Goal: Transaction & Acquisition: Obtain resource

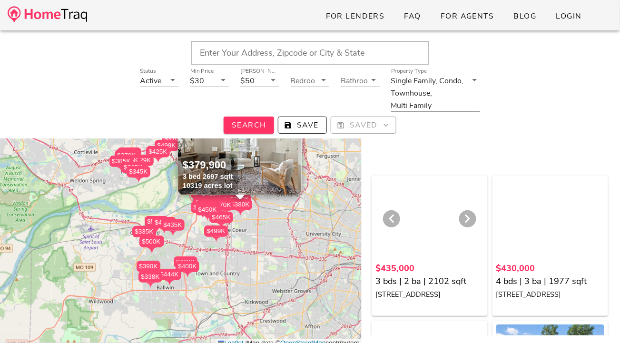
click at [407, 246] on div at bounding box center [430, 220] width 108 height 81
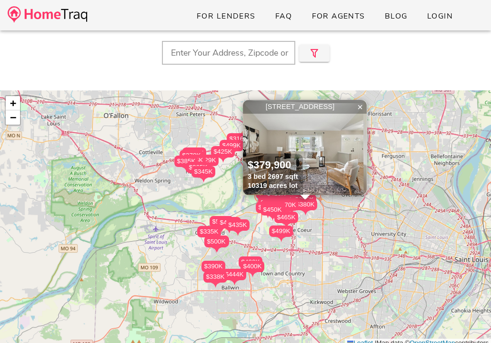
click at [70, 18] on img at bounding box center [48, 14] width 80 height 17
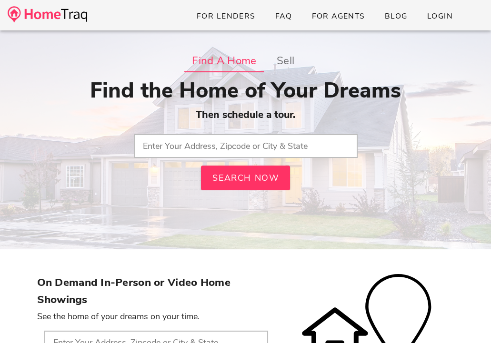
click at [215, 139] on input "text" at bounding box center [246, 146] width 224 height 24
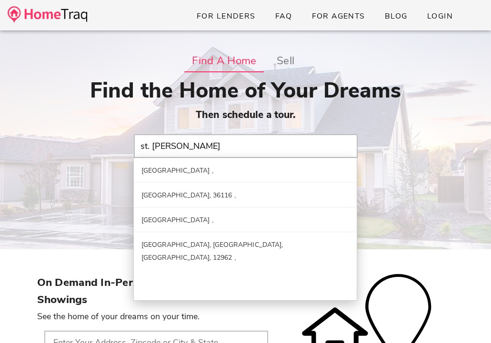
type input "[GEOGRAPHIC_DATA]"
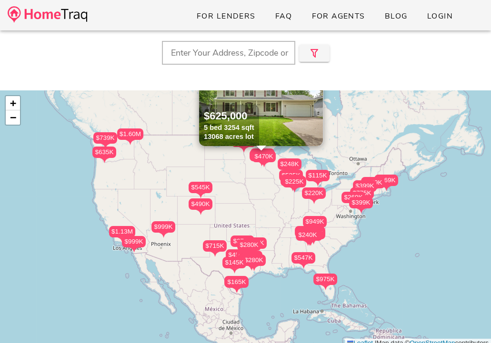
click at [319, 281] on div "$975K" at bounding box center [325, 279] width 24 height 11
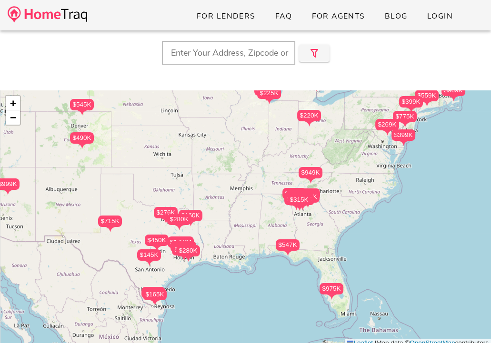
click at [330, 289] on div "$975K" at bounding box center [332, 288] width 24 height 11
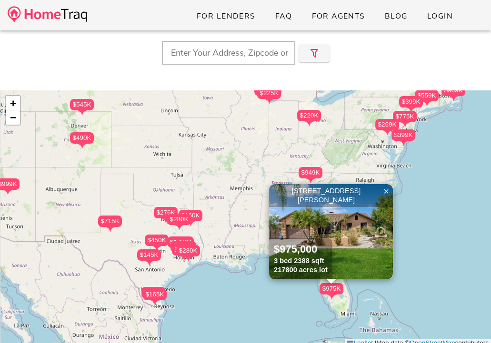
click at [364, 248] on img at bounding box center [331, 231] width 124 height 95
click at [54, 14] on img at bounding box center [48, 14] width 80 height 17
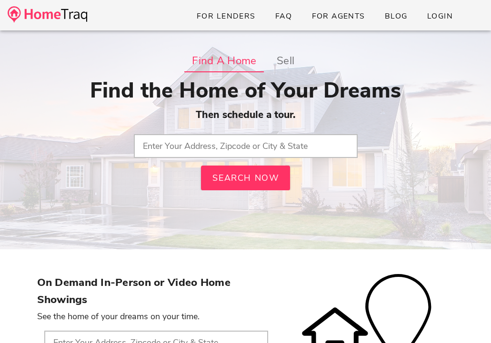
click at [166, 150] on input "text" at bounding box center [246, 146] width 224 height 24
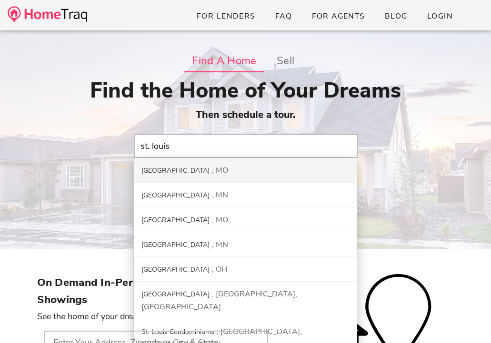
click at [212, 168] on div "MO" at bounding box center [220, 170] width 16 height 10
type input "St. Louis City, MO"
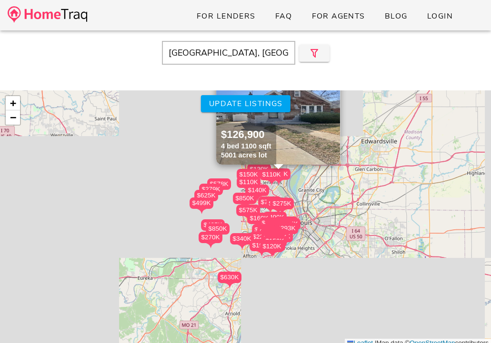
click at [254, 200] on div "$850K" at bounding box center [245, 198] width 24 height 11
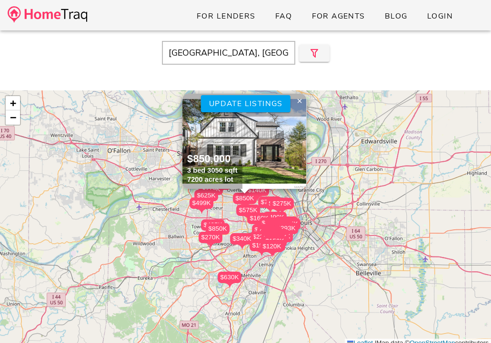
click at [266, 155] on img at bounding box center [244, 141] width 124 height 95
